Goal: Task Accomplishment & Management: Use online tool/utility

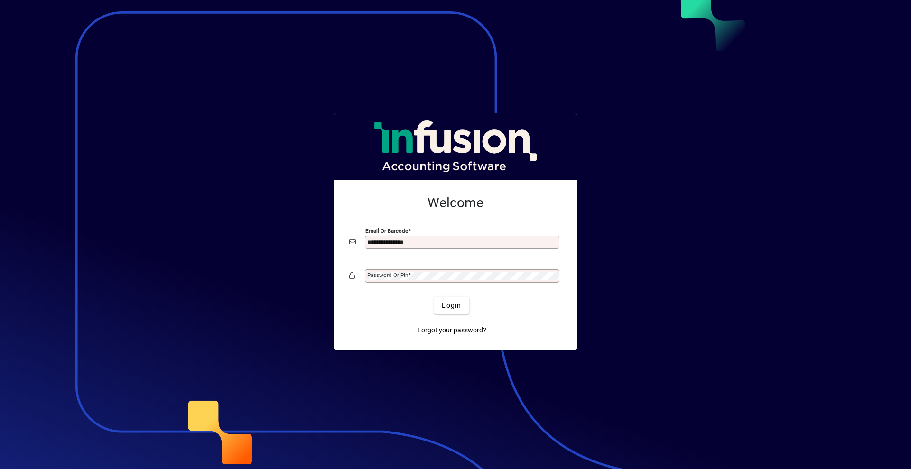
type input "**********"
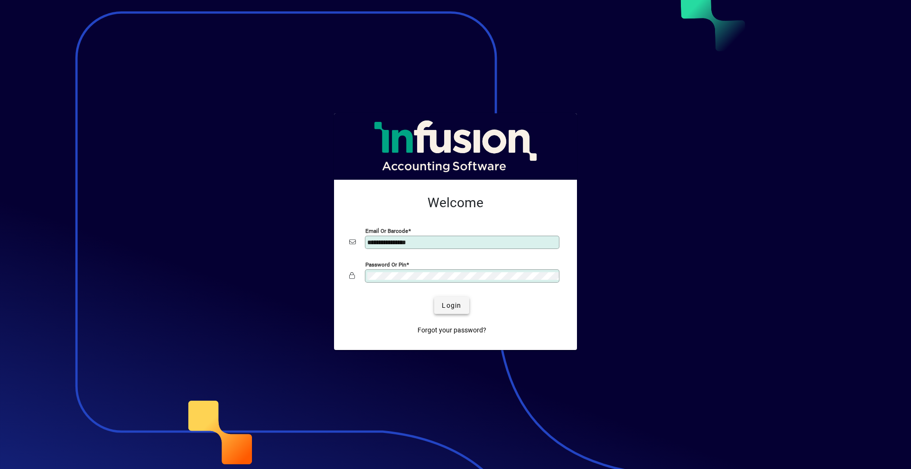
click at [458, 307] on span "Login" at bounding box center [451, 306] width 19 height 10
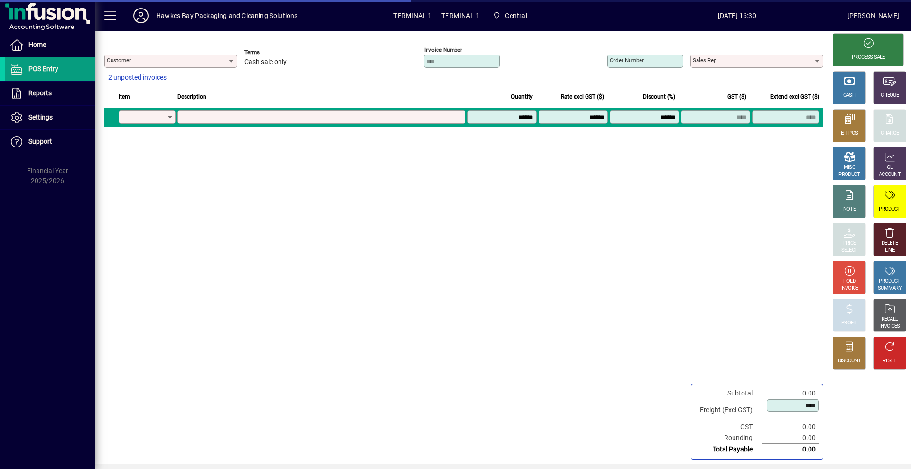
type input "**********"
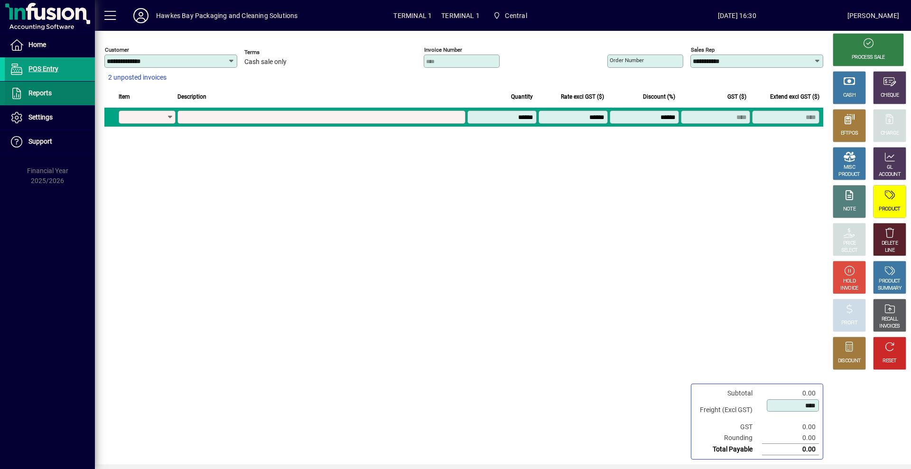
click at [53, 95] on span at bounding box center [50, 93] width 90 height 23
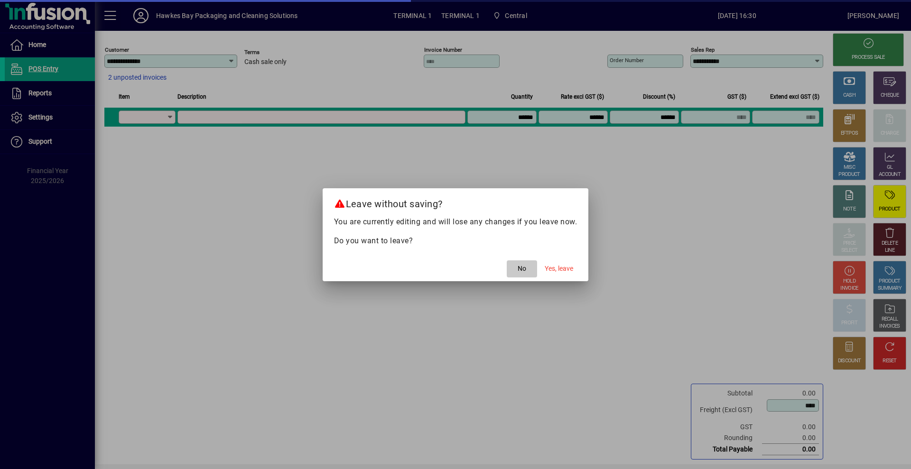
click at [518, 269] on span "No" at bounding box center [522, 269] width 9 height 10
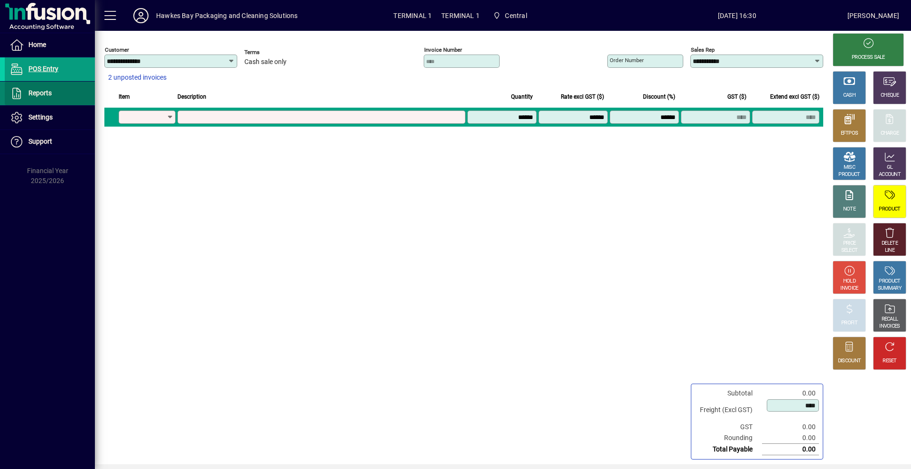
click at [32, 92] on span "Reports" at bounding box center [39, 93] width 23 height 8
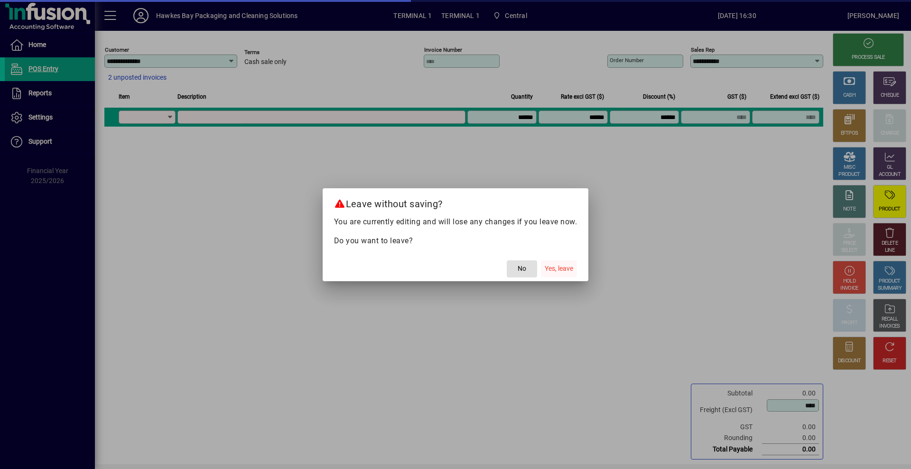
click at [565, 268] on span "Yes, leave" at bounding box center [559, 269] width 28 height 10
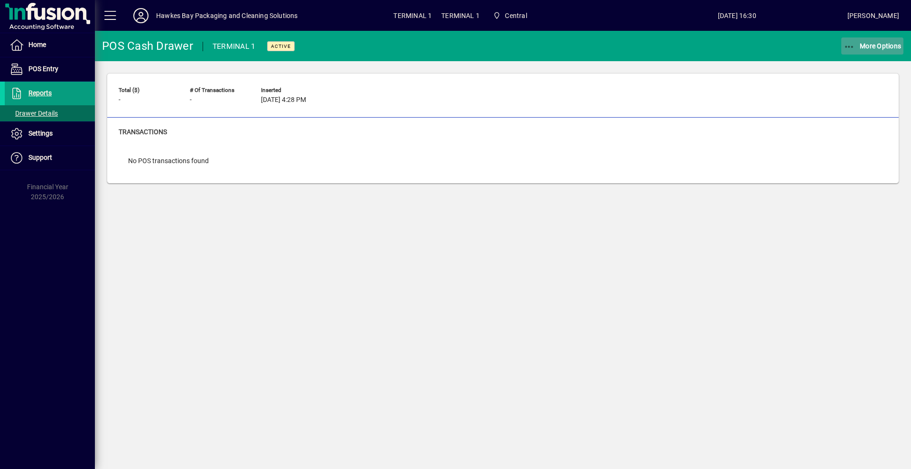
click at [882, 44] on span "More Options" at bounding box center [873, 46] width 58 height 8
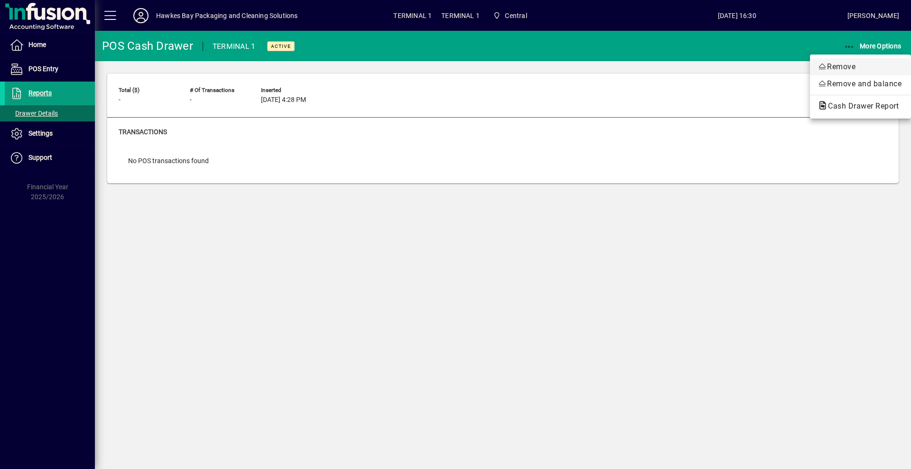
click at [844, 69] on span "Remove" at bounding box center [861, 66] width 86 height 11
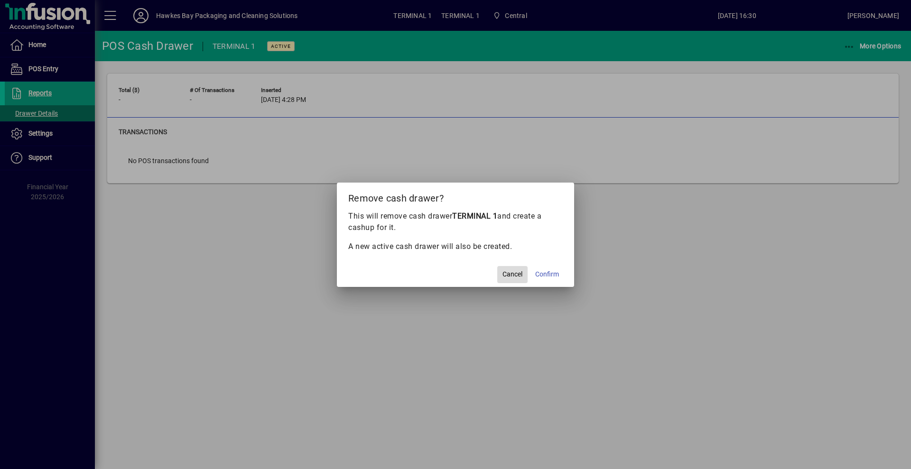
click at [514, 275] on span "Cancel" at bounding box center [512, 275] width 20 height 10
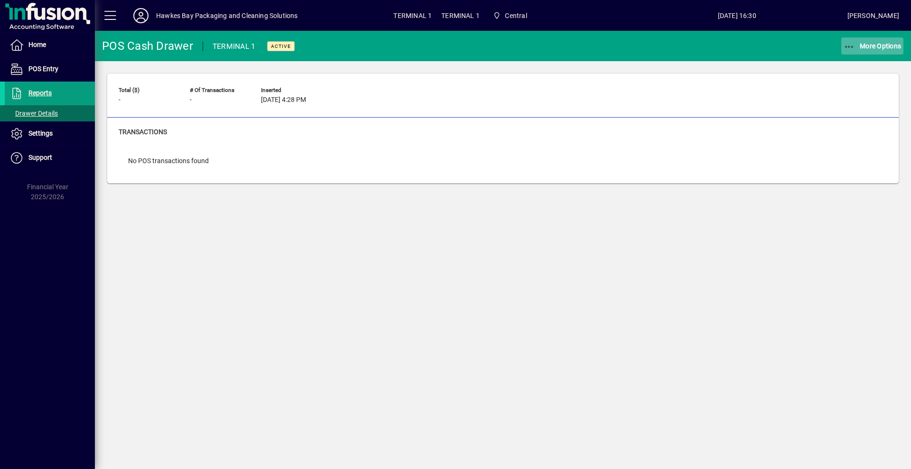
click at [867, 52] on span "button" at bounding box center [872, 46] width 63 height 23
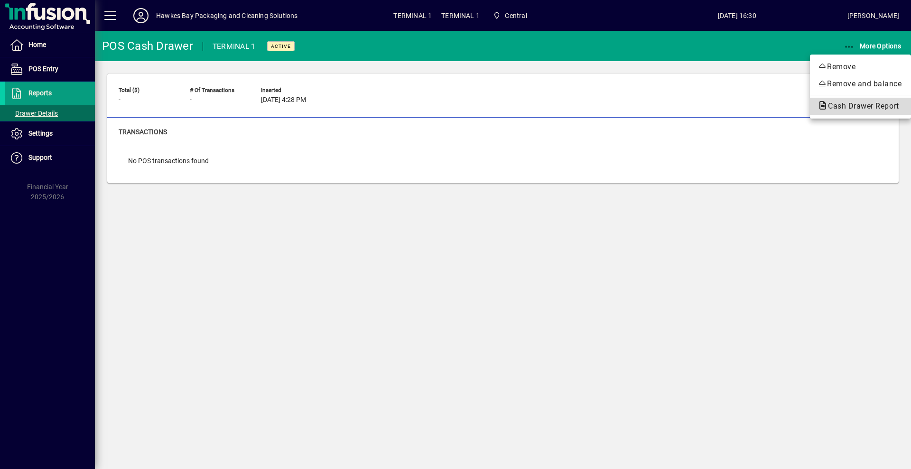
click at [847, 105] on span "Cash Drawer Report" at bounding box center [861, 106] width 86 height 9
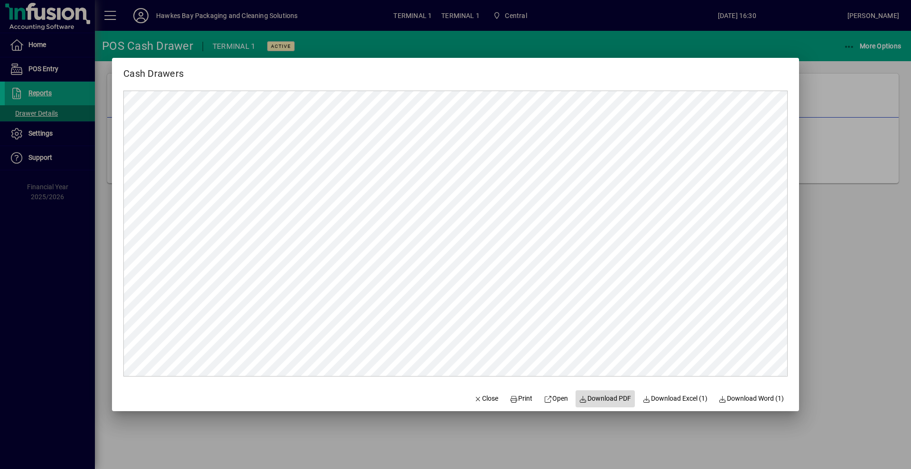
click at [588, 397] on span "Download PDF" at bounding box center [605, 399] width 52 height 10
click at [480, 397] on span "Close" at bounding box center [486, 399] width 25 height 10
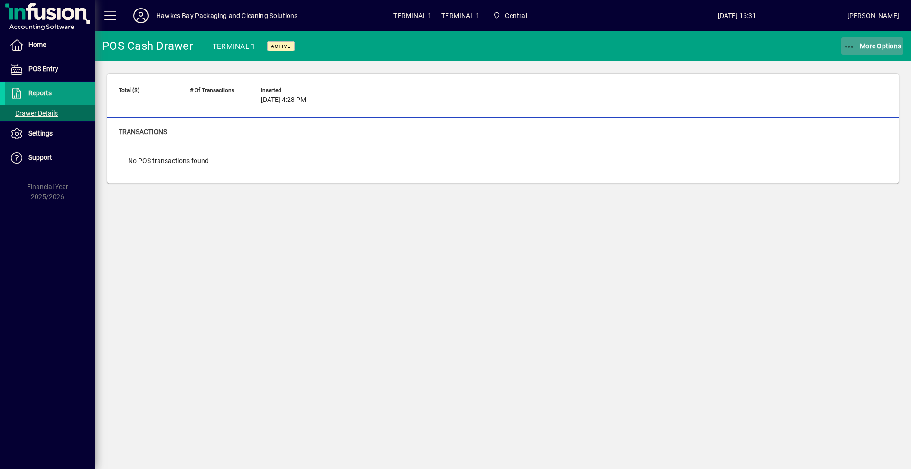
click at [871, 44] on span "More Options" at bounding box center [873, 46] width 58 height 8
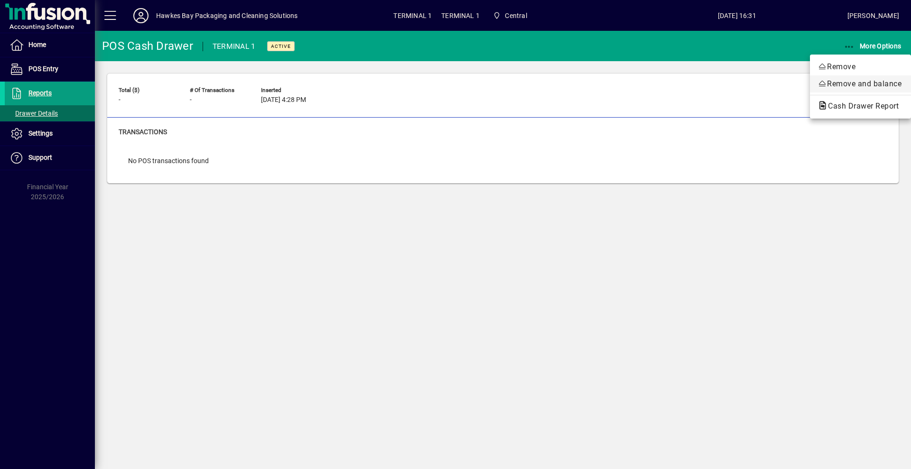
click at [847, 82] on span "Remove and balance" at bounding box center [861, 83] width 86 height 11
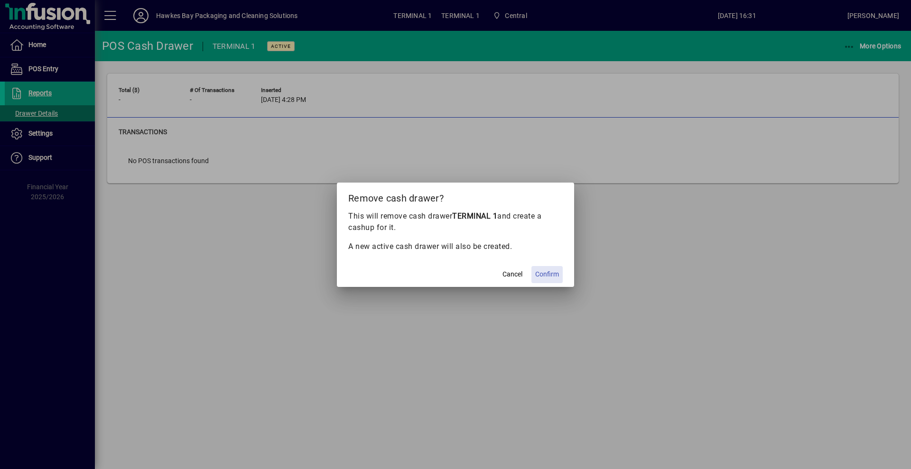
click at [547, 276] on span "Confirm" at bounding box center [547, 275] width 24 height 10
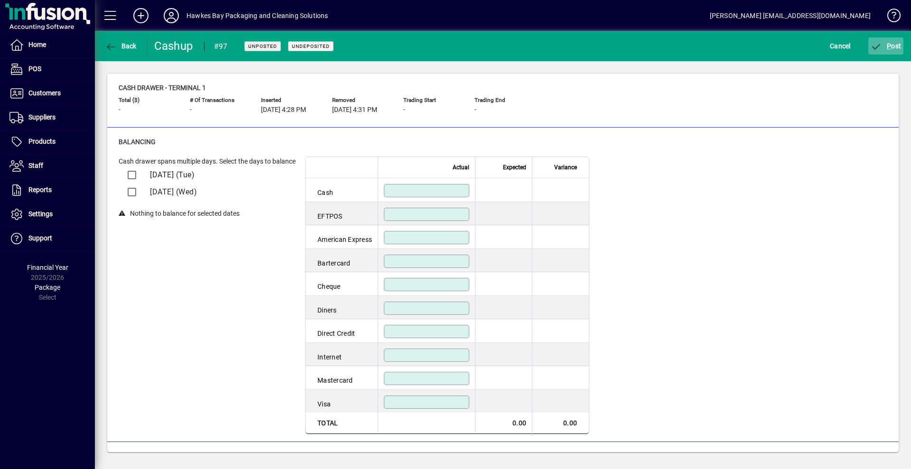
click at [892, 43] on span "P ost" at bounding box center [886, 46] width 31 height 8
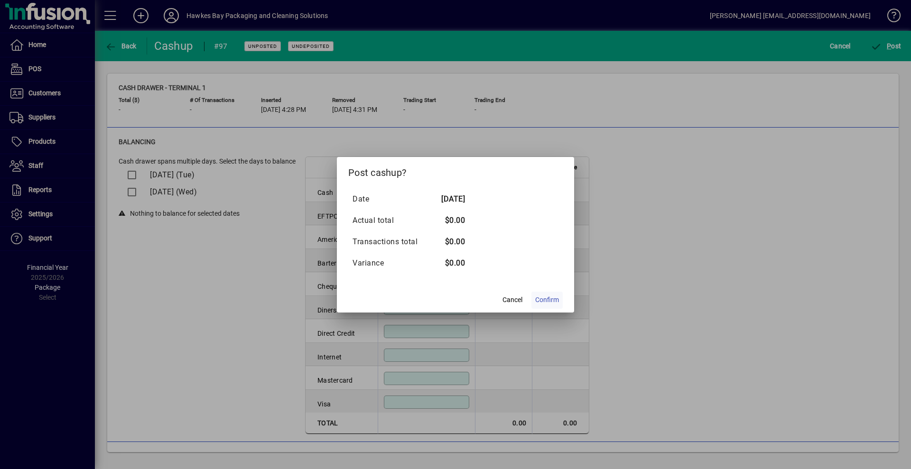
click at [545, 301] on span "Confirm" at bounding box center [547, 300] width 24 height 10
